Goal: Task Accomplishment & Management: Use online tool/utility

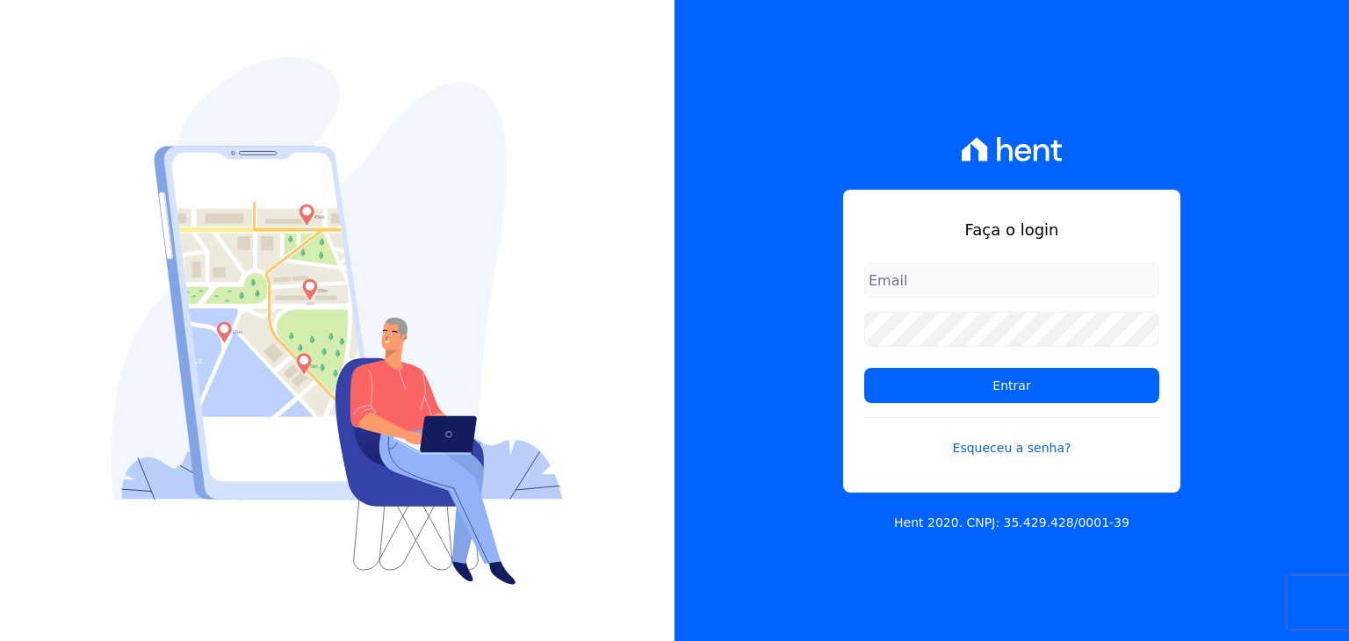
click at [949, 278] on input "email" at bounding box center [1011, 280] width 295 height 35
type input "[PERSON_NAME][EMAIL_ADDRESS][PERSON_NAME][DOMAIN_NAME]"
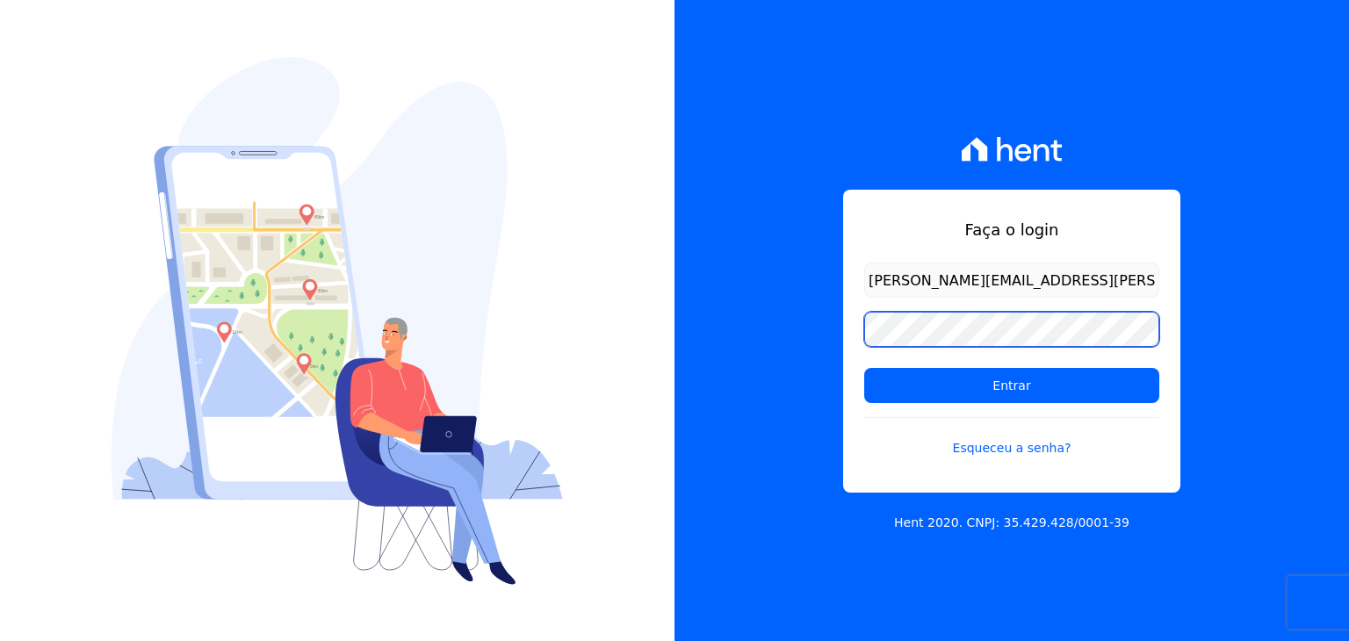
click at [864, 368] on input "Entrar" at bounding box center [1011, 385] width 295 height 35
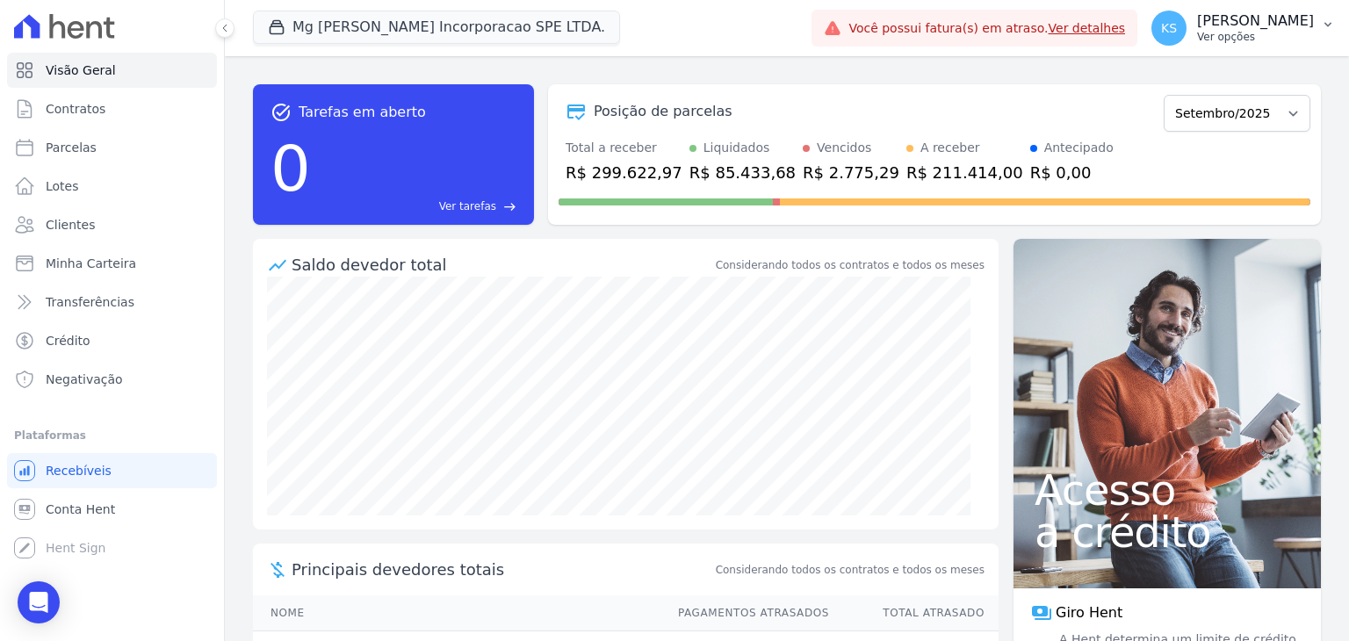
click at [1286, 30] on p "Ver opções" at bounding box center [1255, 37] width 117 height 14
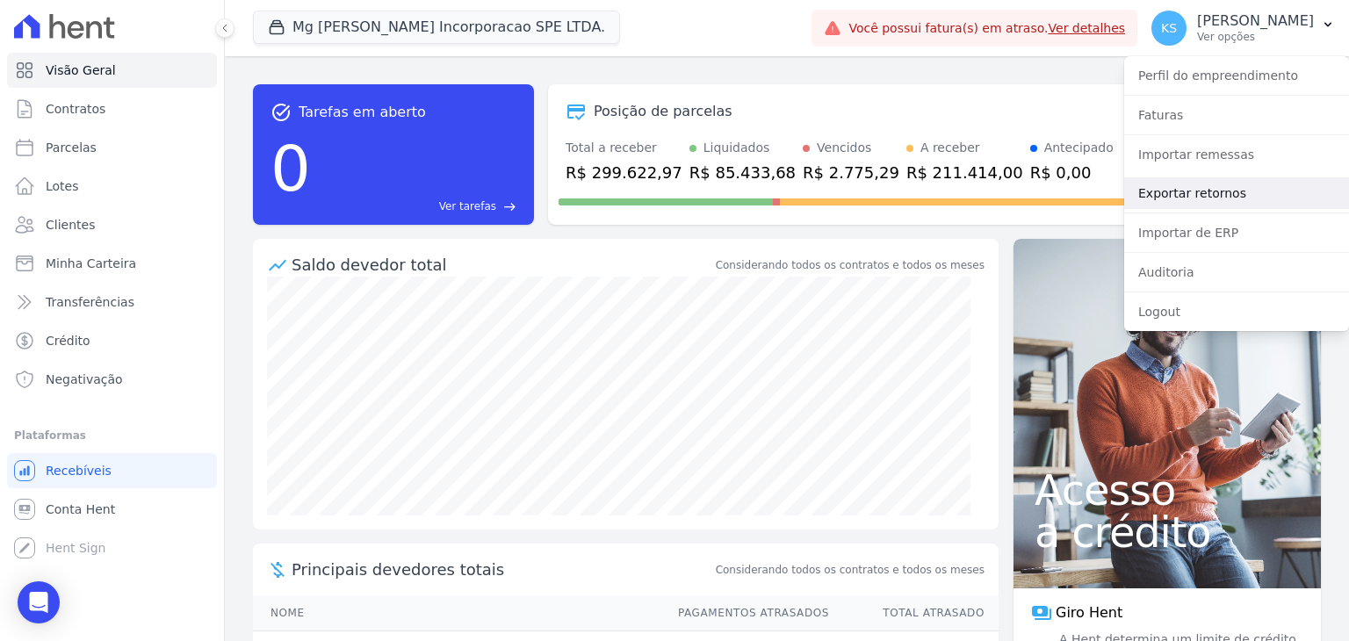
click at [1198, 198] on link "Exportar retornos" at bounding box center [1236, 193] width 225 height 32
